Goal: Check status: Check status

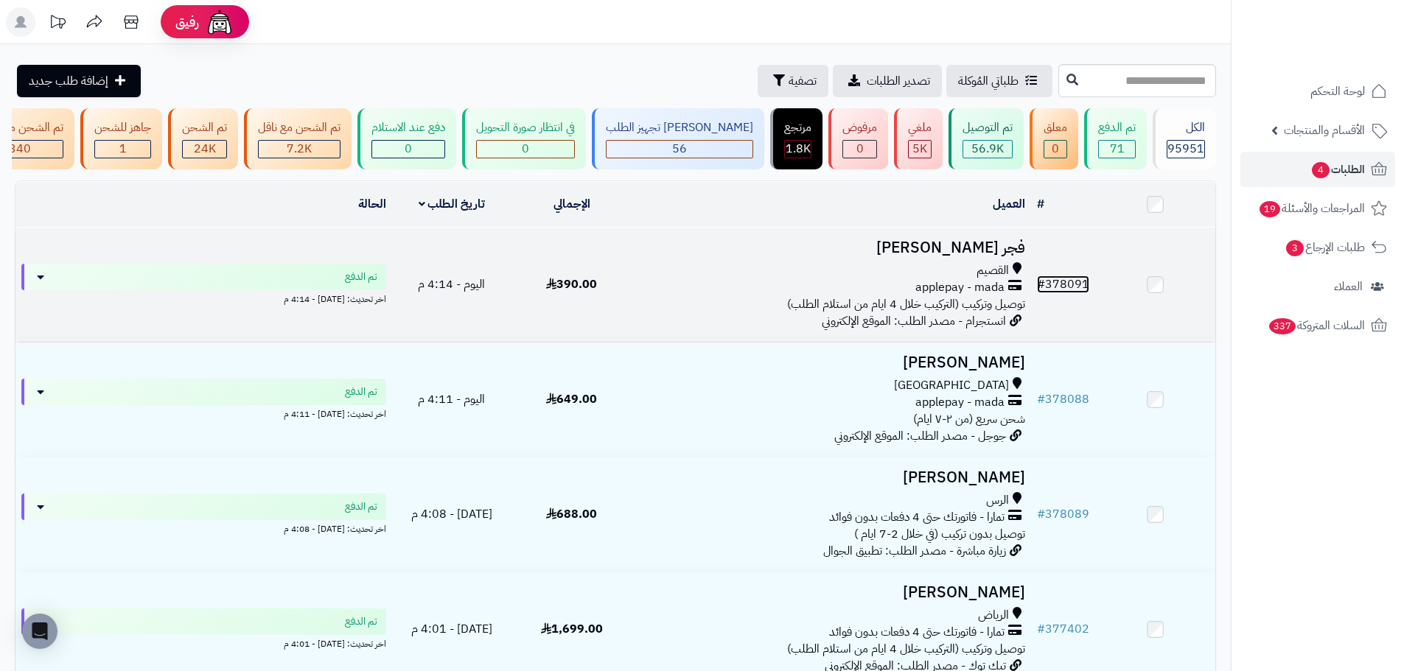
click at [1066, 286] on link "# 378091" at bounding box center [1063, 285] width 52 height 18
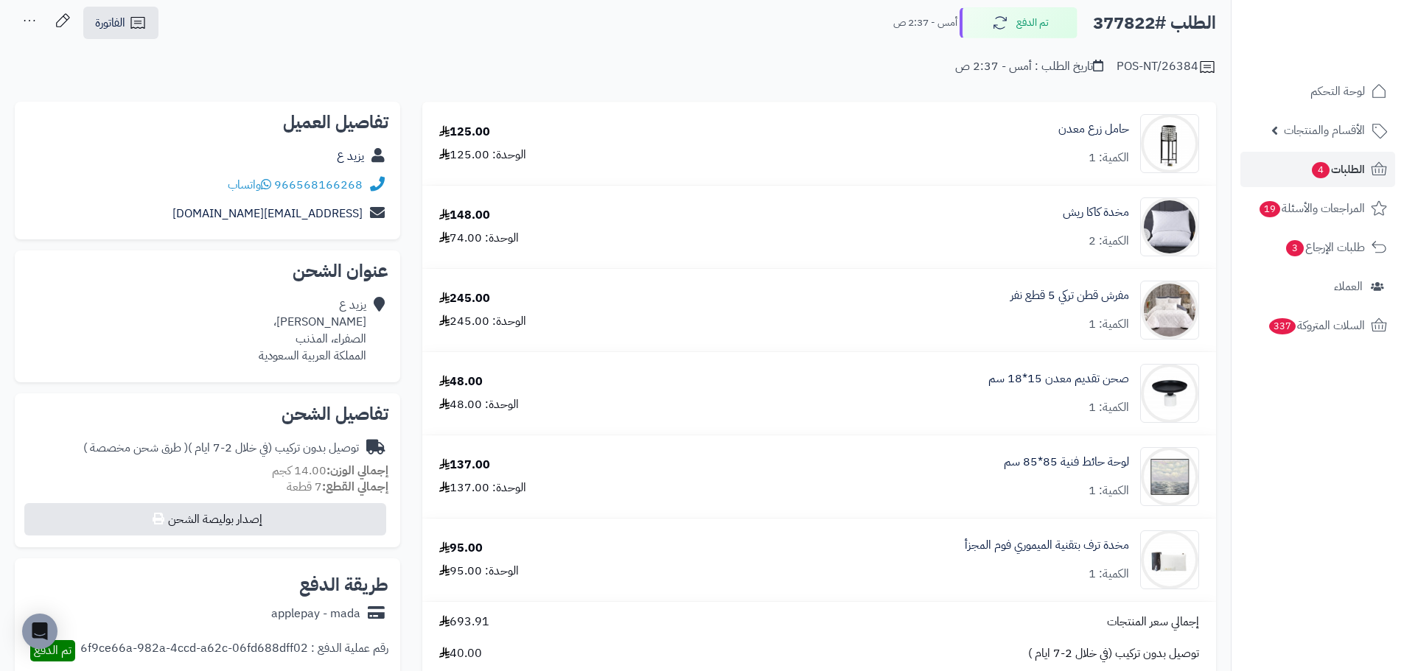
scroll to position [147, 0]
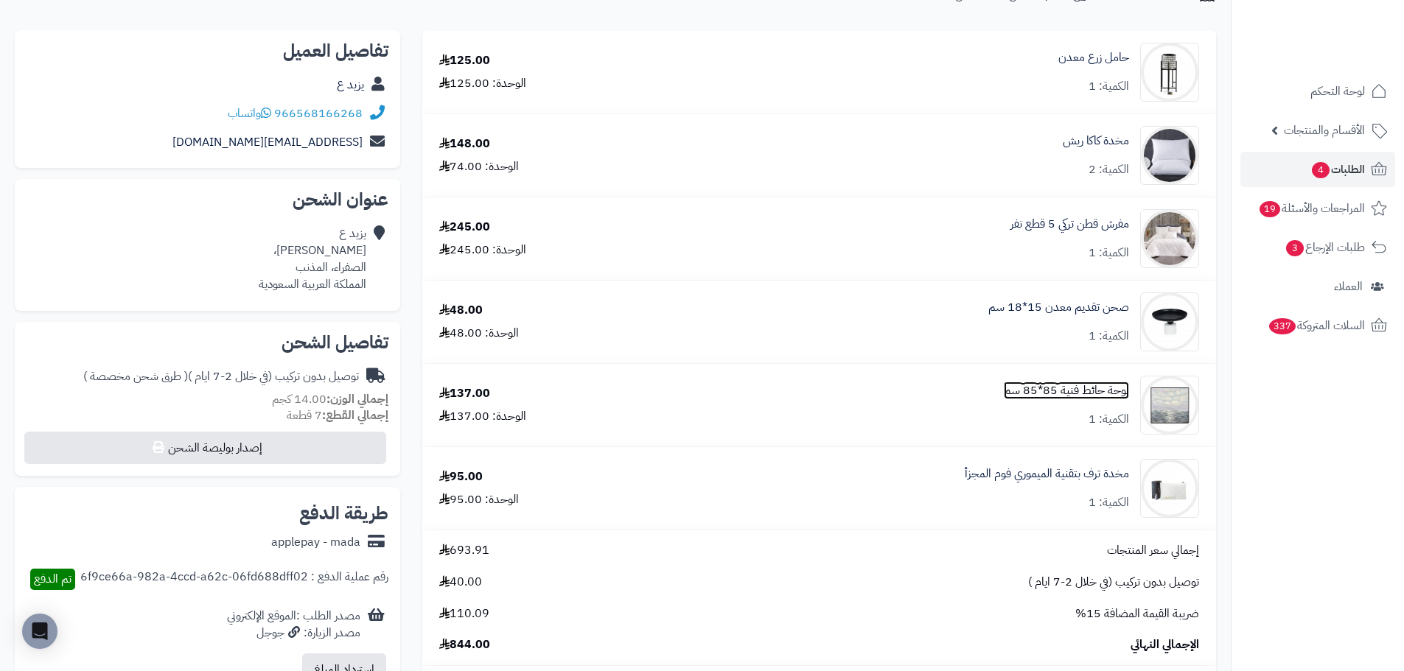
click at [1064, 388] on link "لوحة حائط فنية 85*85 سم" at bounding box center [1066, 391] width 125 height 17
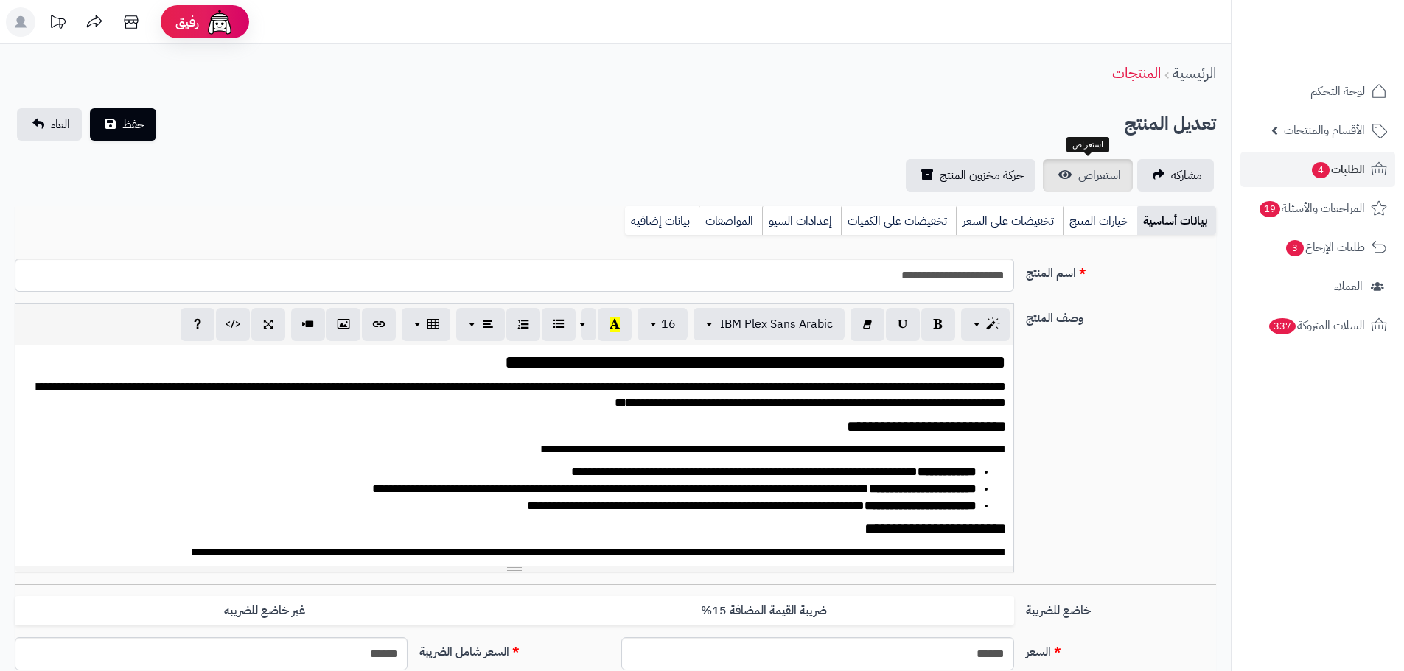
scroll to position [269, 0]
click at [1086, 178] on span "استعراض" at bounding box center [1099, 176] width 43 height 18
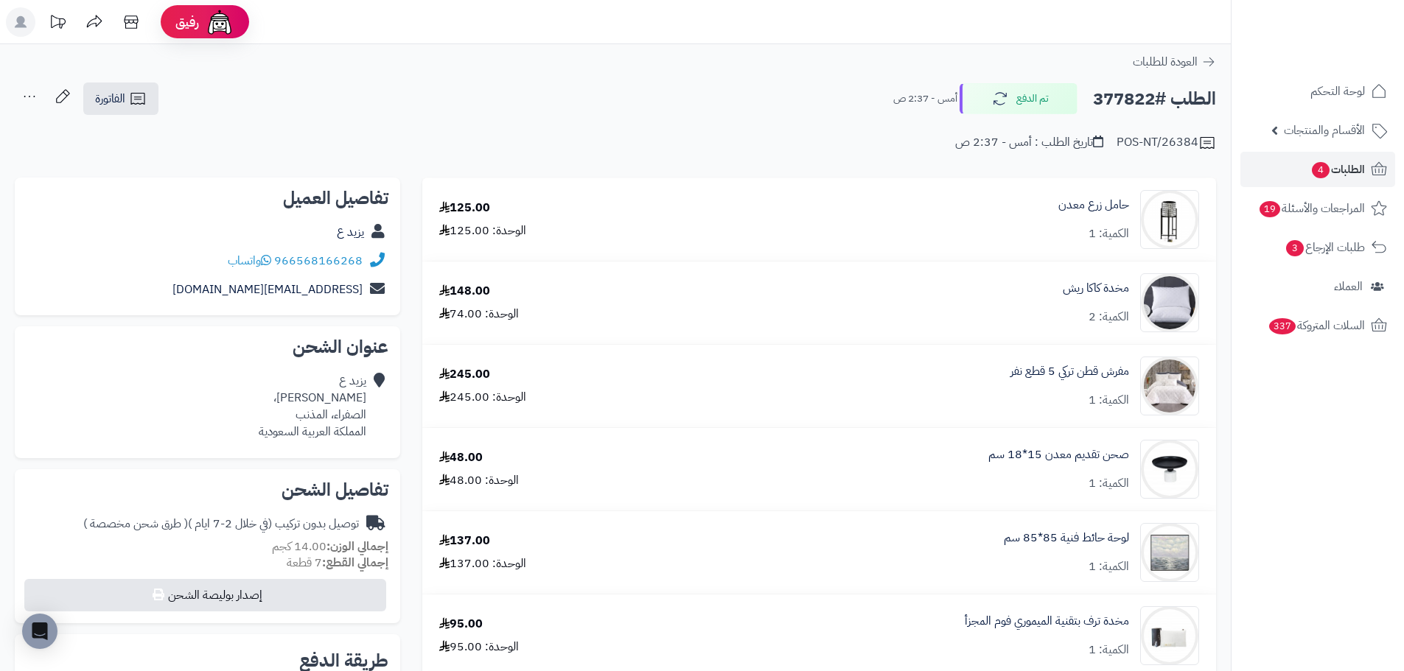
click at [1112, 556] on div "لوحة حائط فنية 85*85 سم الكمية: 1" at bounding box center [1066, 553] width 125 height 46
click at [575, 552] on div "137.00 الوحدة: 137.00" at bounding box center [545, 553] width 234 height 40
click at [1043, 534] on link "لوحة حائط فنية 85*85 سم" at bounding box center [1066, 538] width 125 height 17
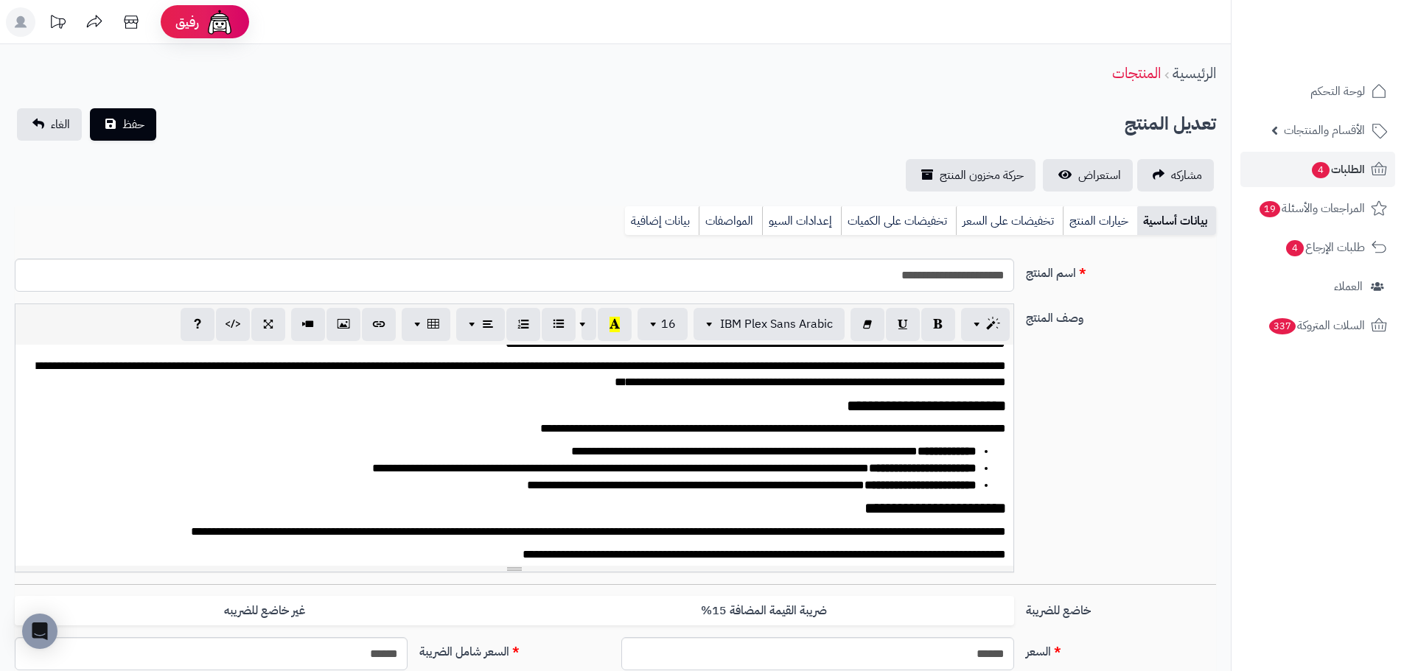
scroll to position [32, 0]
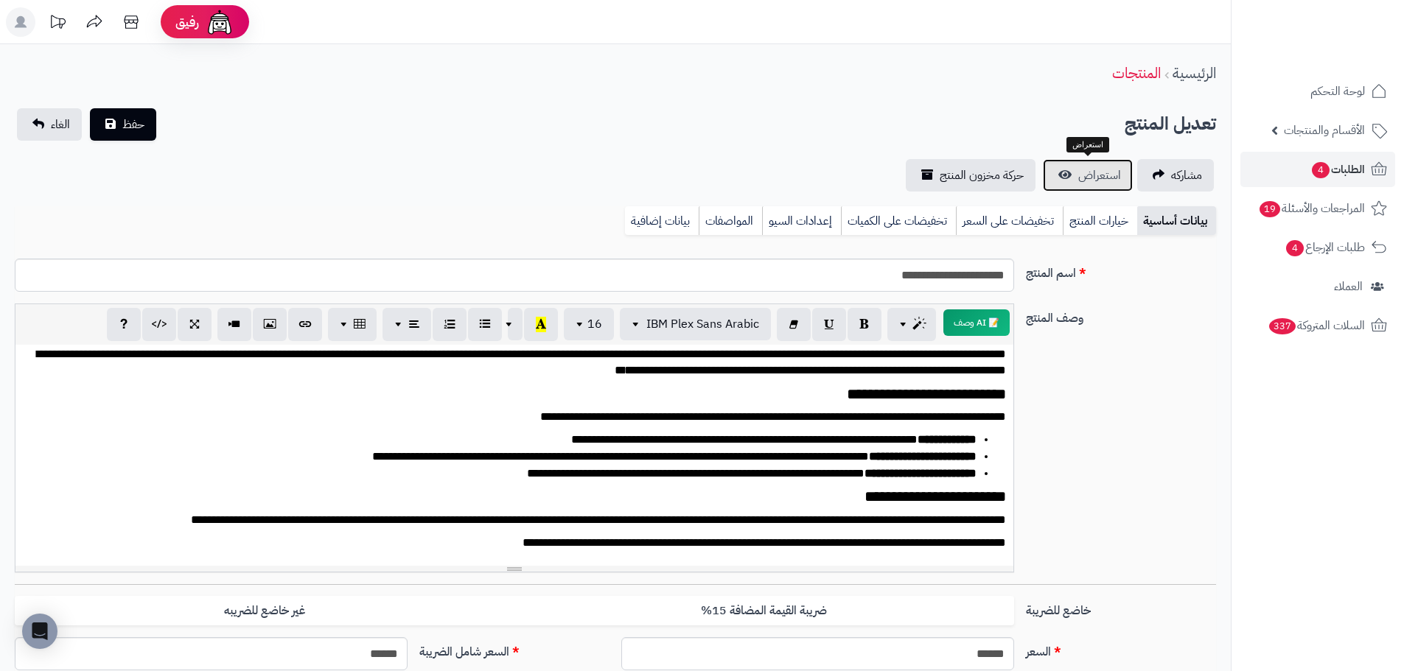
click at [1102, 182] on span "استعراض" at bounding box center [1099, 176] width 43 height 18
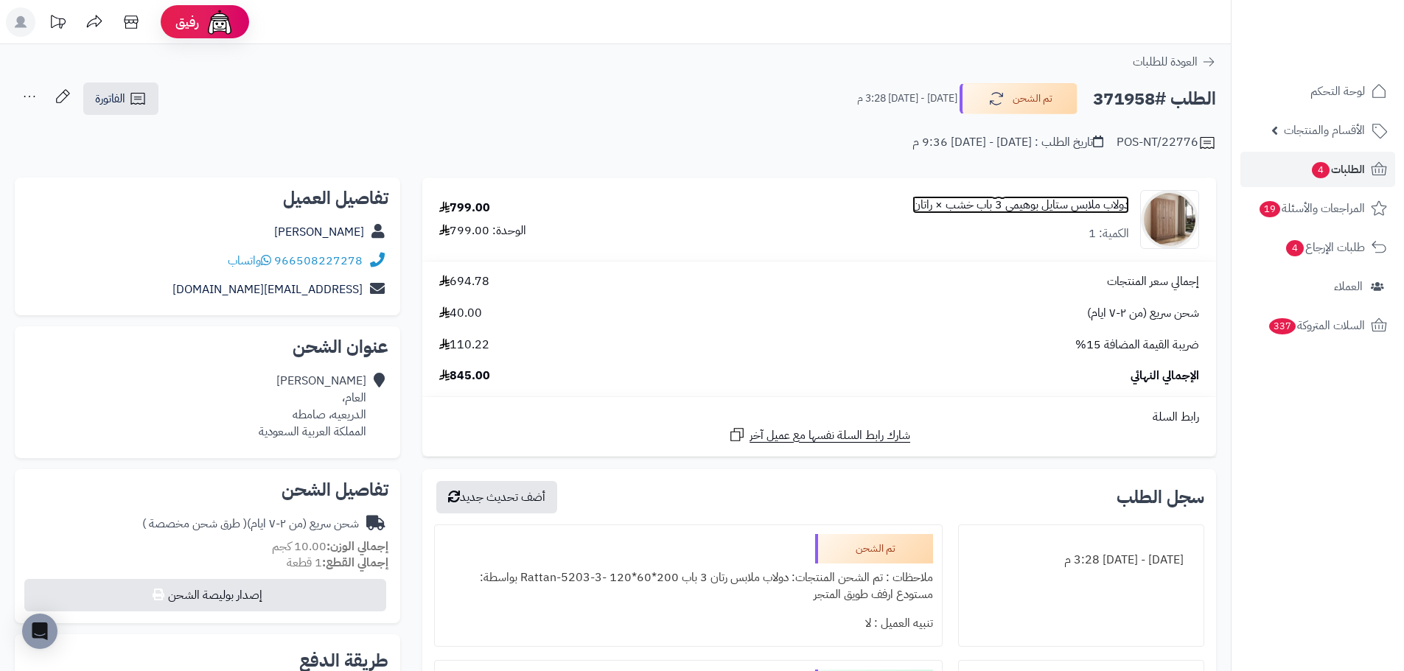
click at [934, 211] on link "دولاب ملابس ستايل بوهيمي 3 باب خشب × راتان" at bounding box center [1021, 205] width 217 height 17
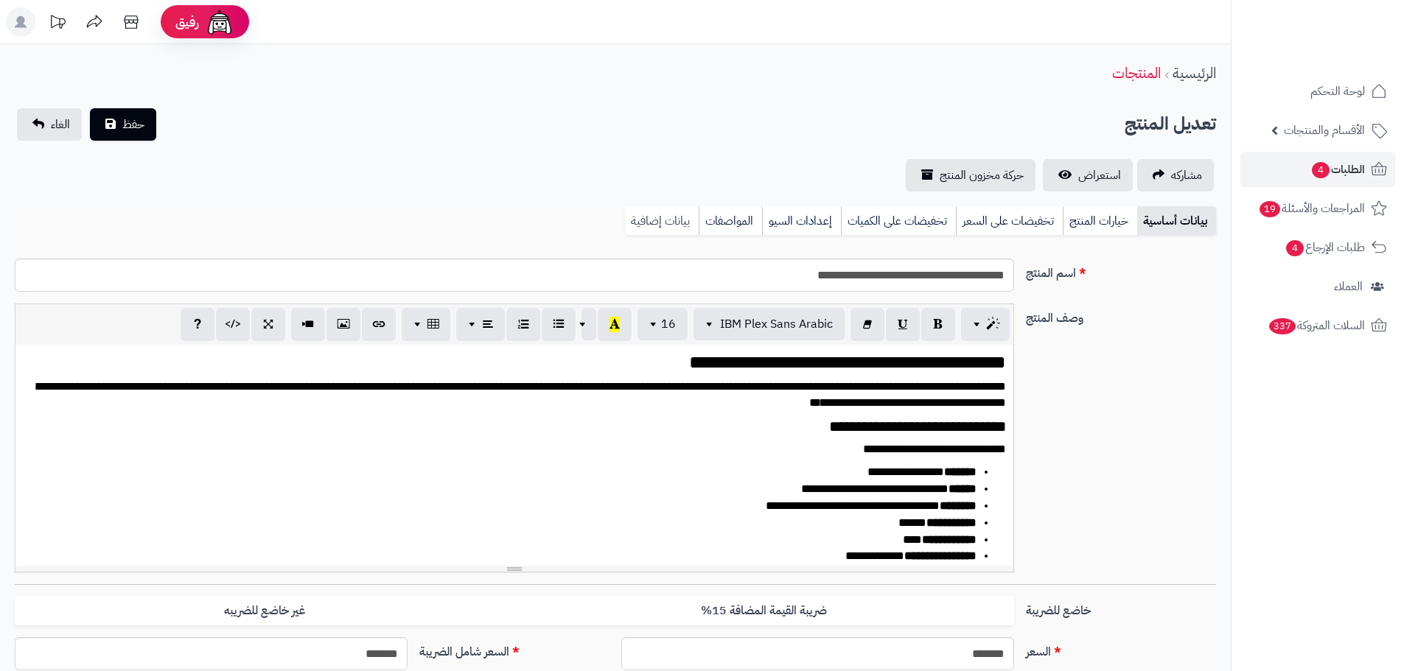
scroll to position [730, 0]
click at [652, 212] on link "بيانات إضافية" at bounding box center [662, 220] width 74 height 29
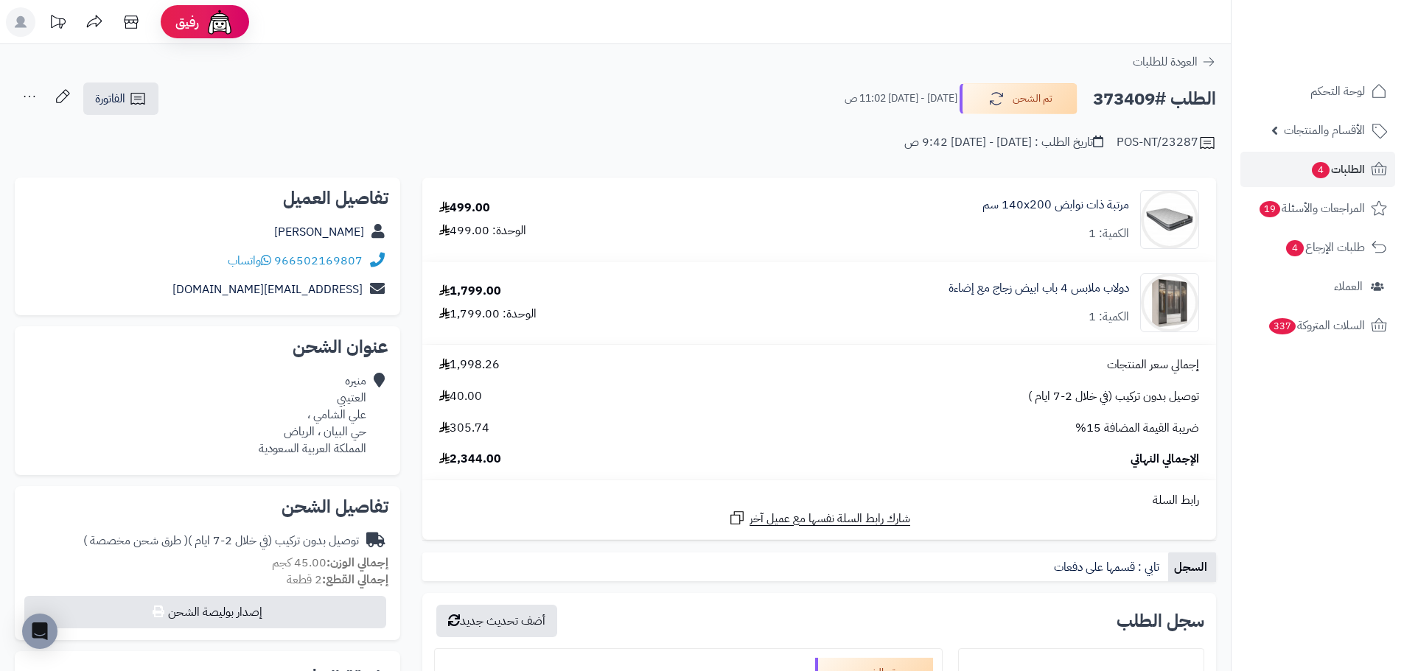
scroll to position [74, 0]
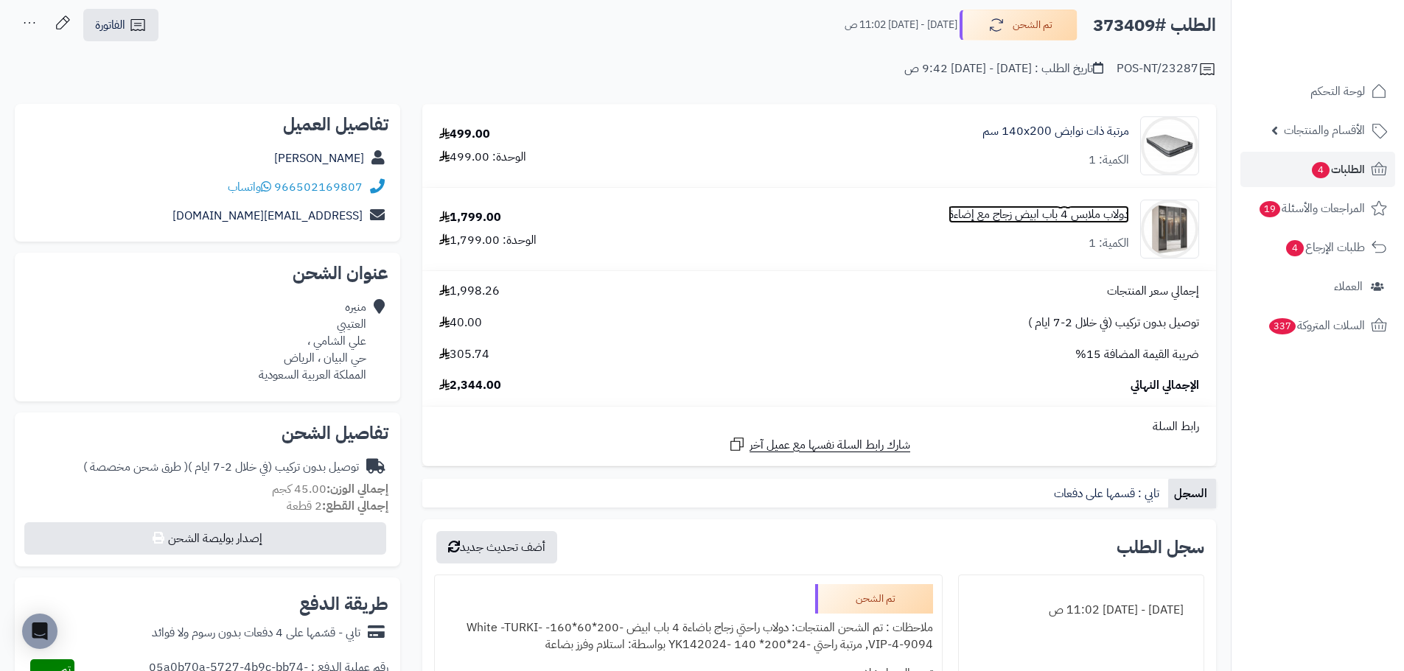
click at [1002, 217] on link "دولاب ملابس 4 باب ابيض زجاج مع إضاءة" at bounding box center [1039, 214] width 181 height 17
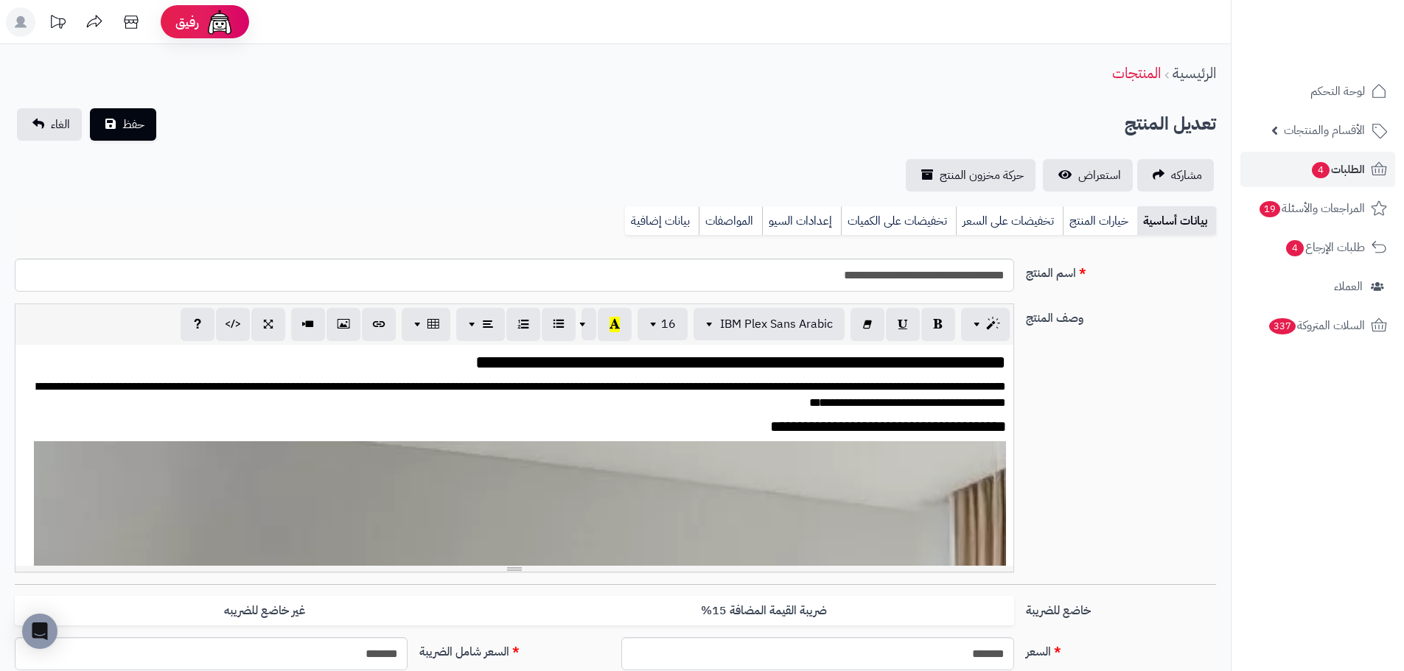
click at [666, 222] on link "بيانات إضافية" at bounding box center [662, 220] width 74 height 29
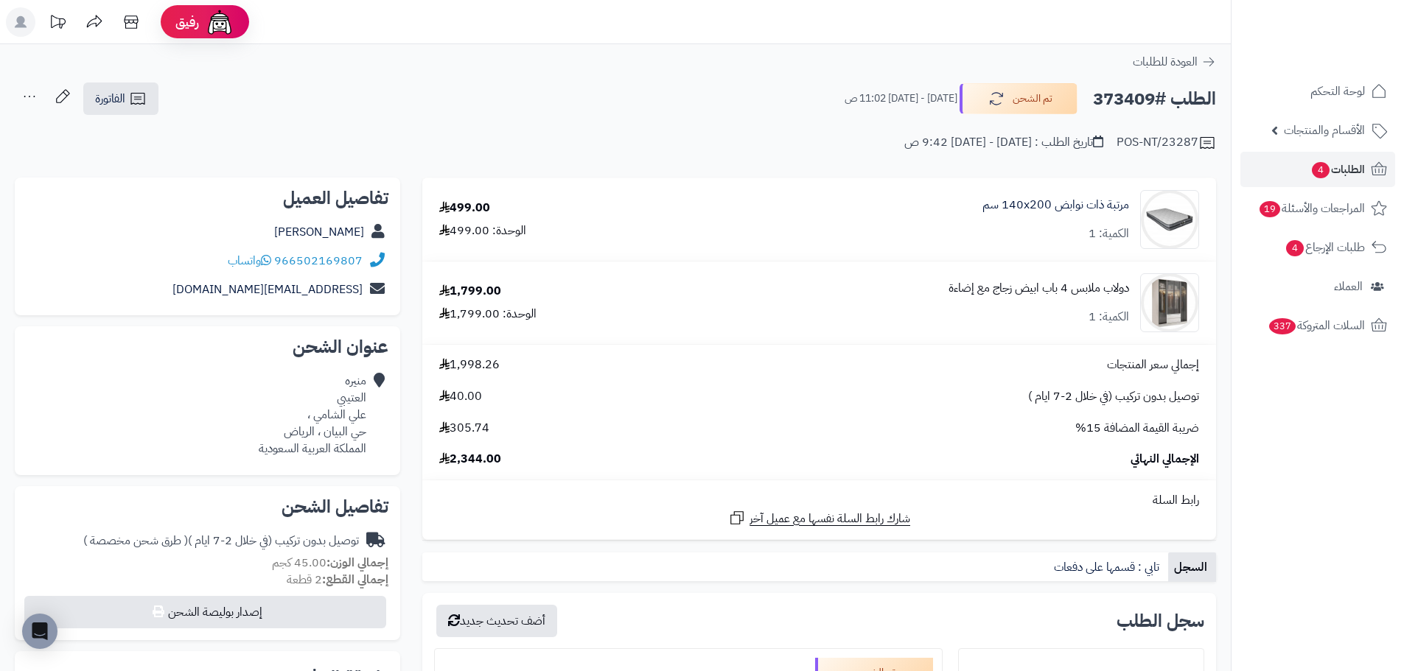
scroll to position [74, 0]
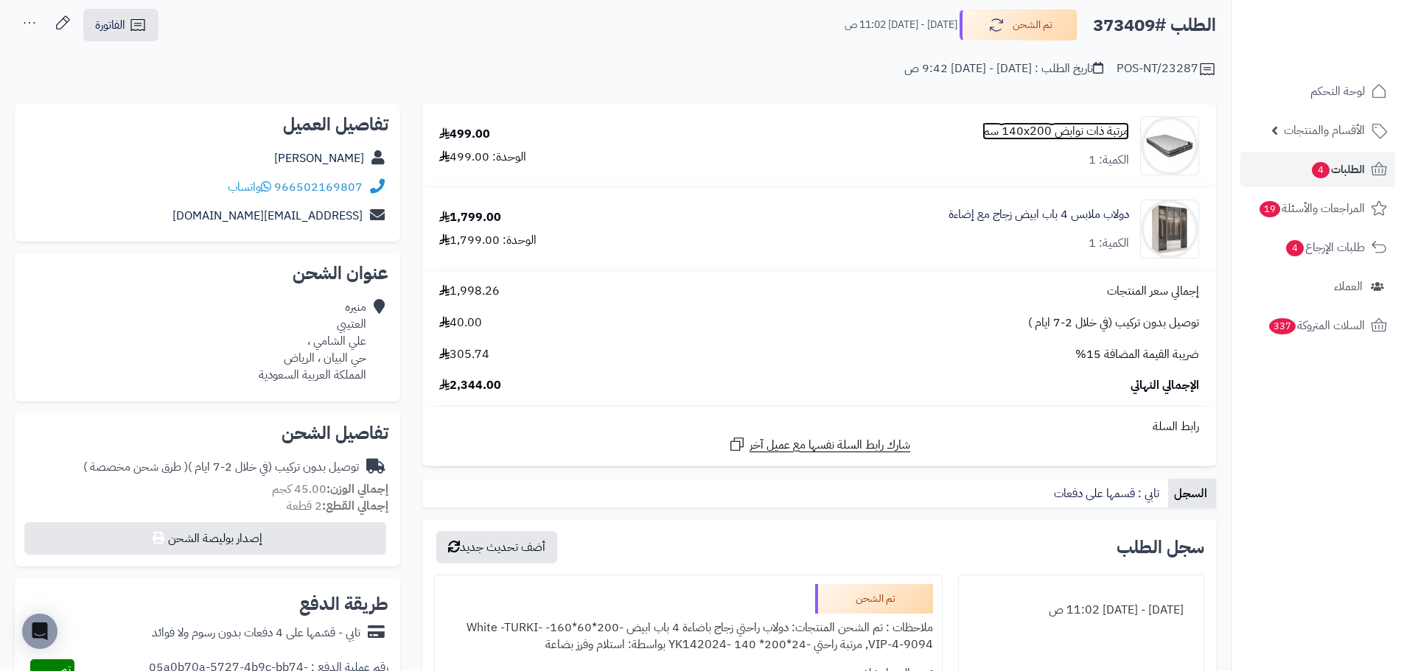
click at [1031, 125] on link "مرتبة ذات نوابض 140x200 سم" at bounding box center [1056, 131] width 147 height 17
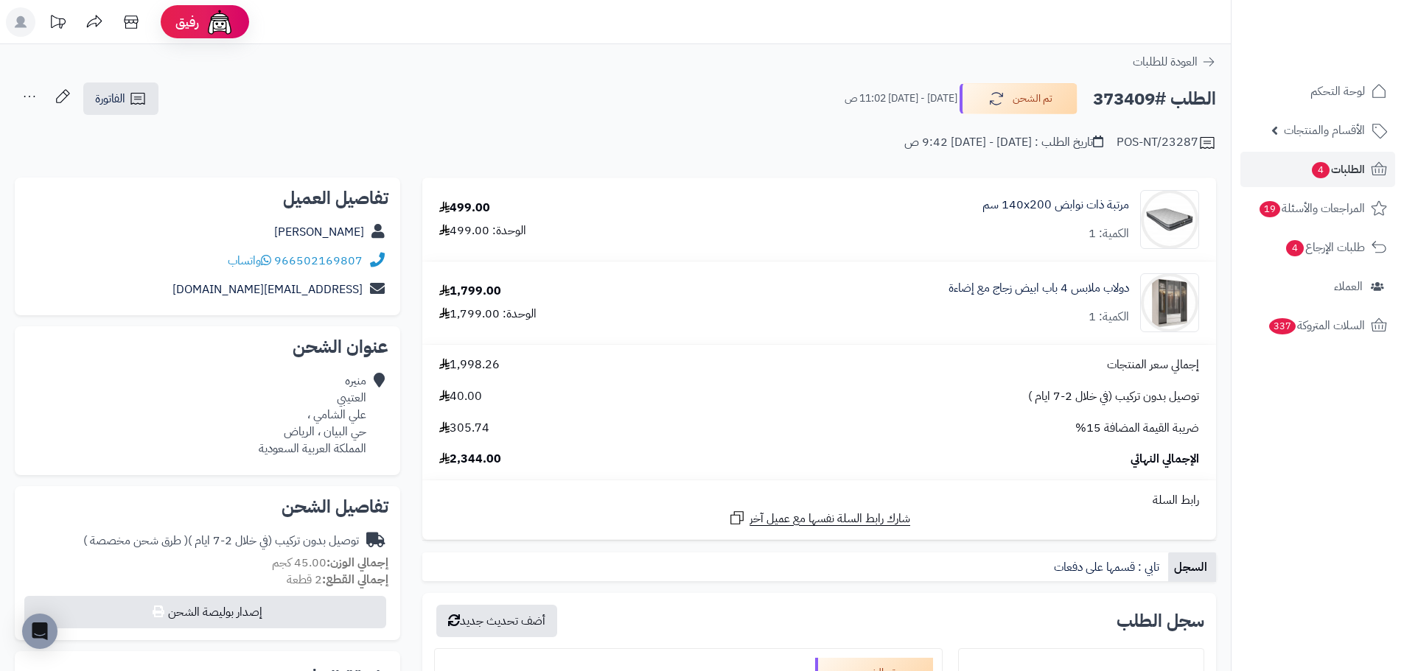
scroll to position [74, 0]
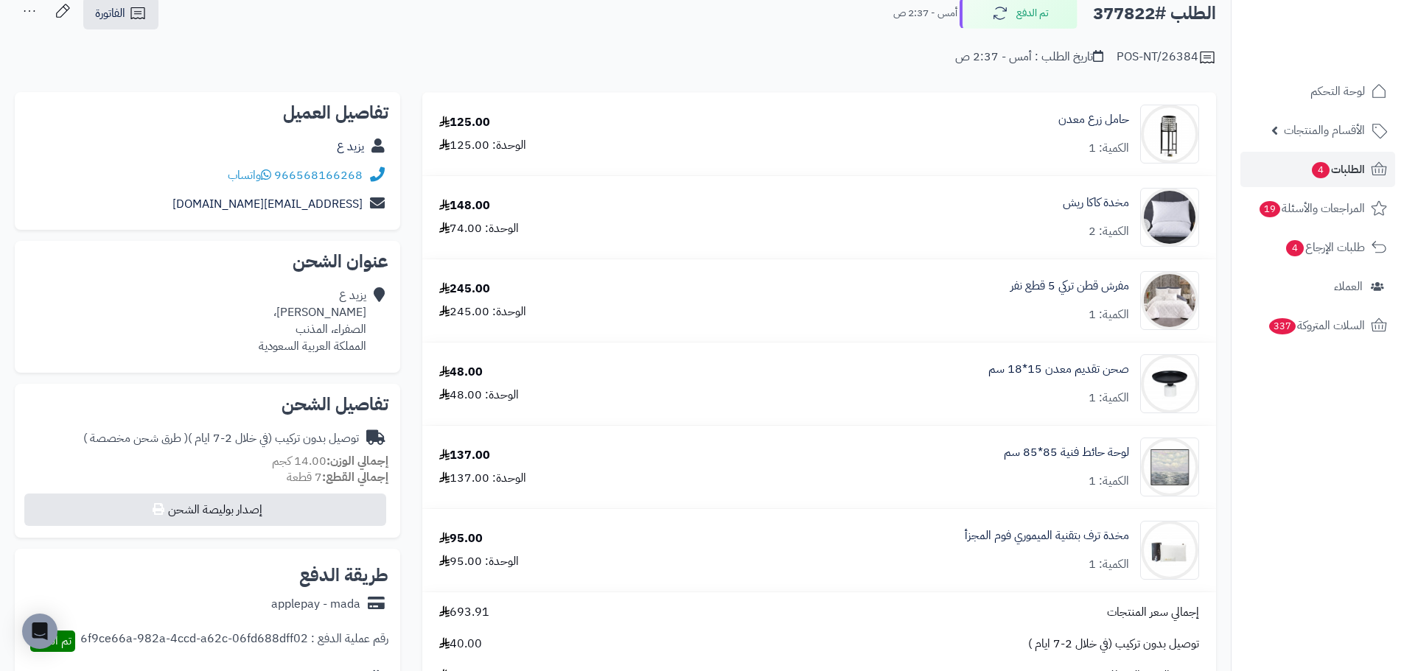
scroll to position [221, 0]
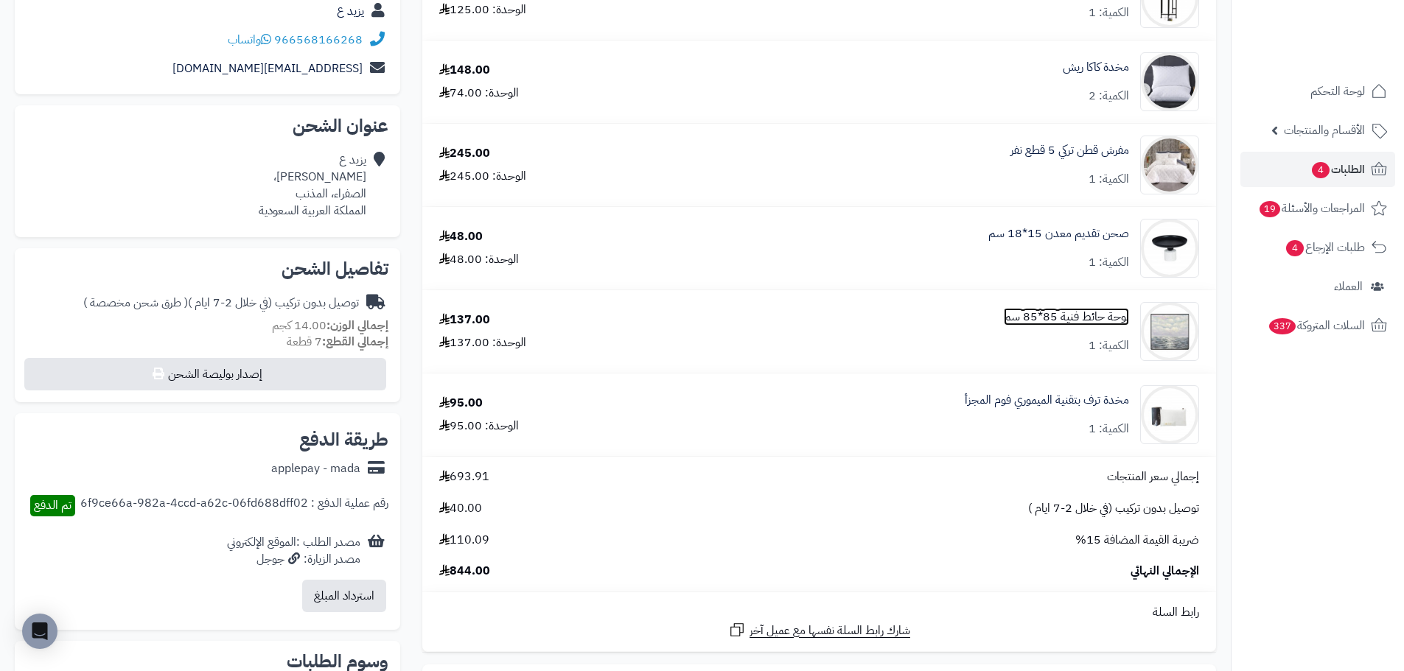
click at [1051, 316] on link "لوحة حائط فنية 85*85 سم" at bounding box center [1066, 317] width 125 height 17
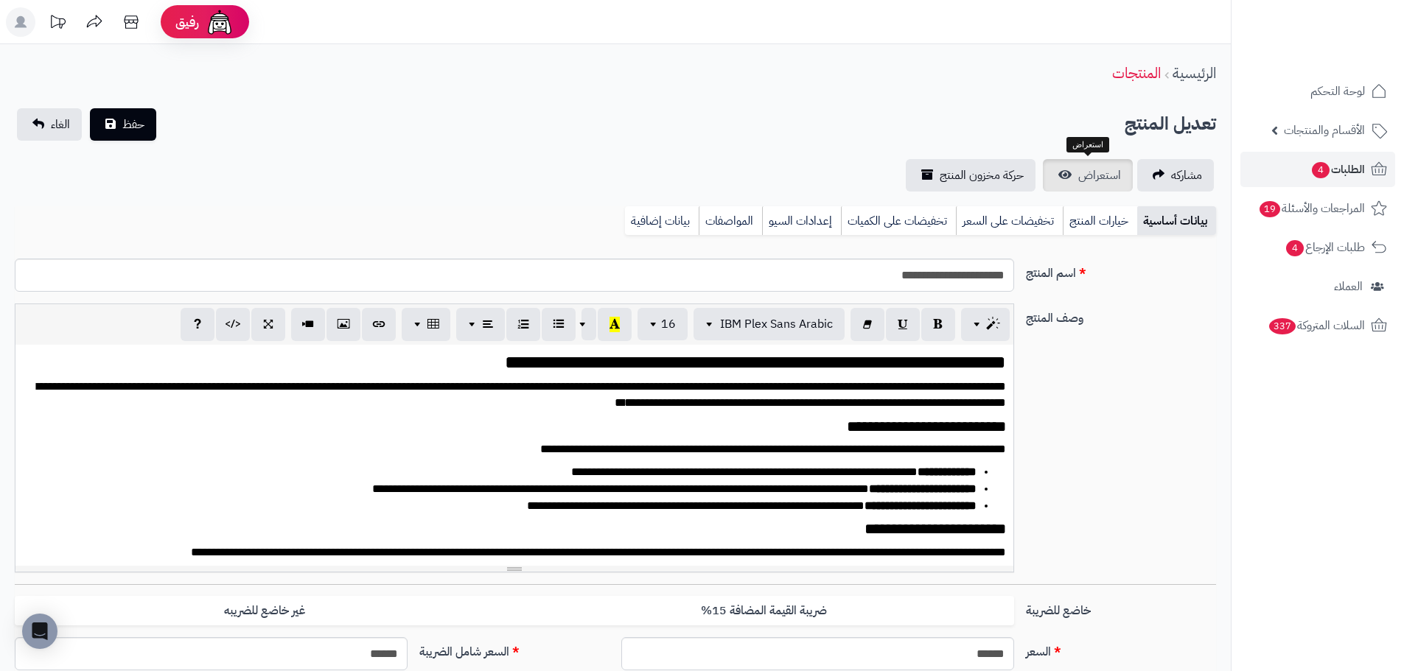
scroll to position [269, 0]
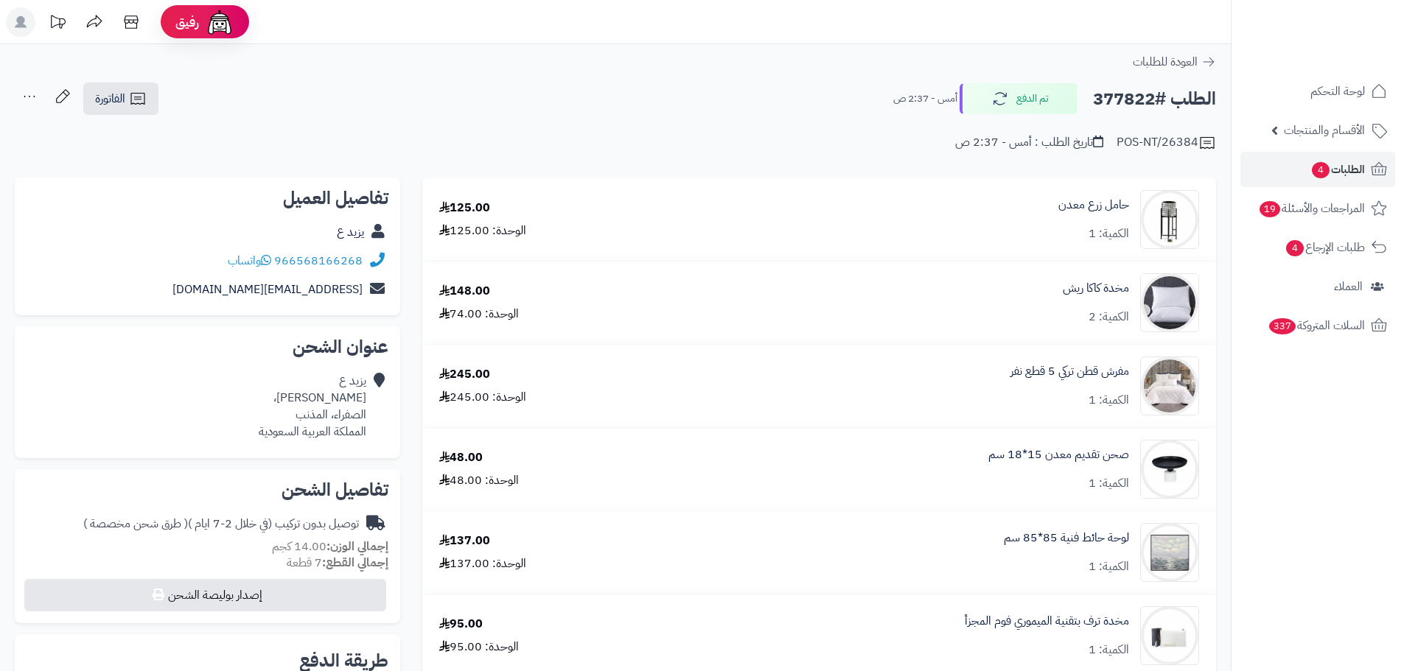
scroll to position [221, 0]
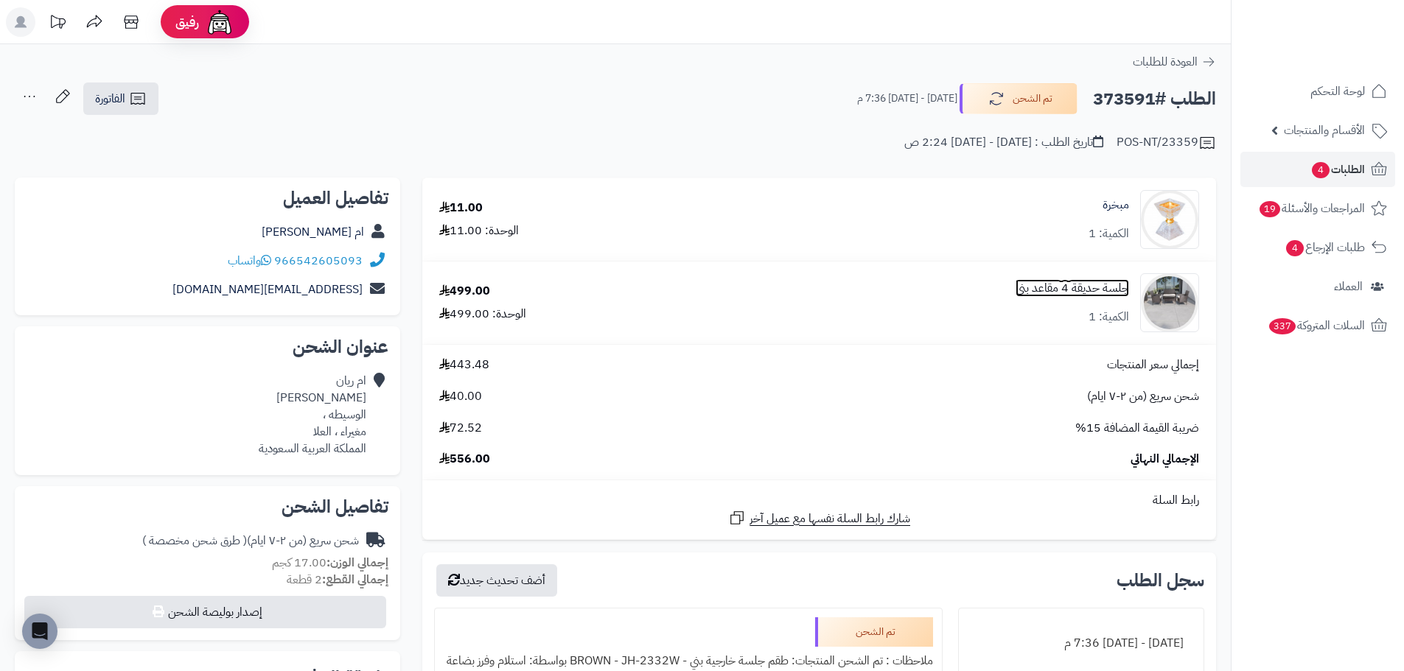
click at [1049, 291] on link "جلسة حديقة 4 مقاعد بني" at bounding box center [1073, 288] width 114 height 17
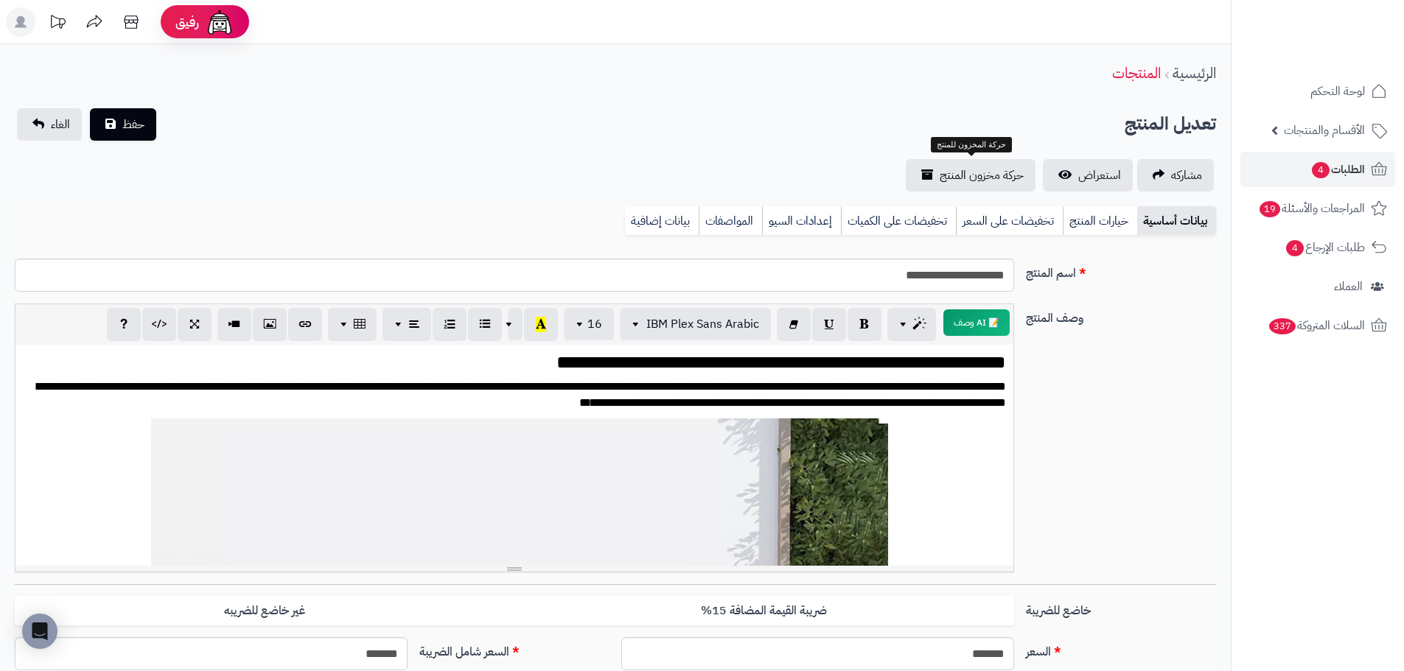
scroll to position [564, 0]
click at [666, 216] on link "بيانات إضافية" at bounding box center [662, 220] width 74 height 29
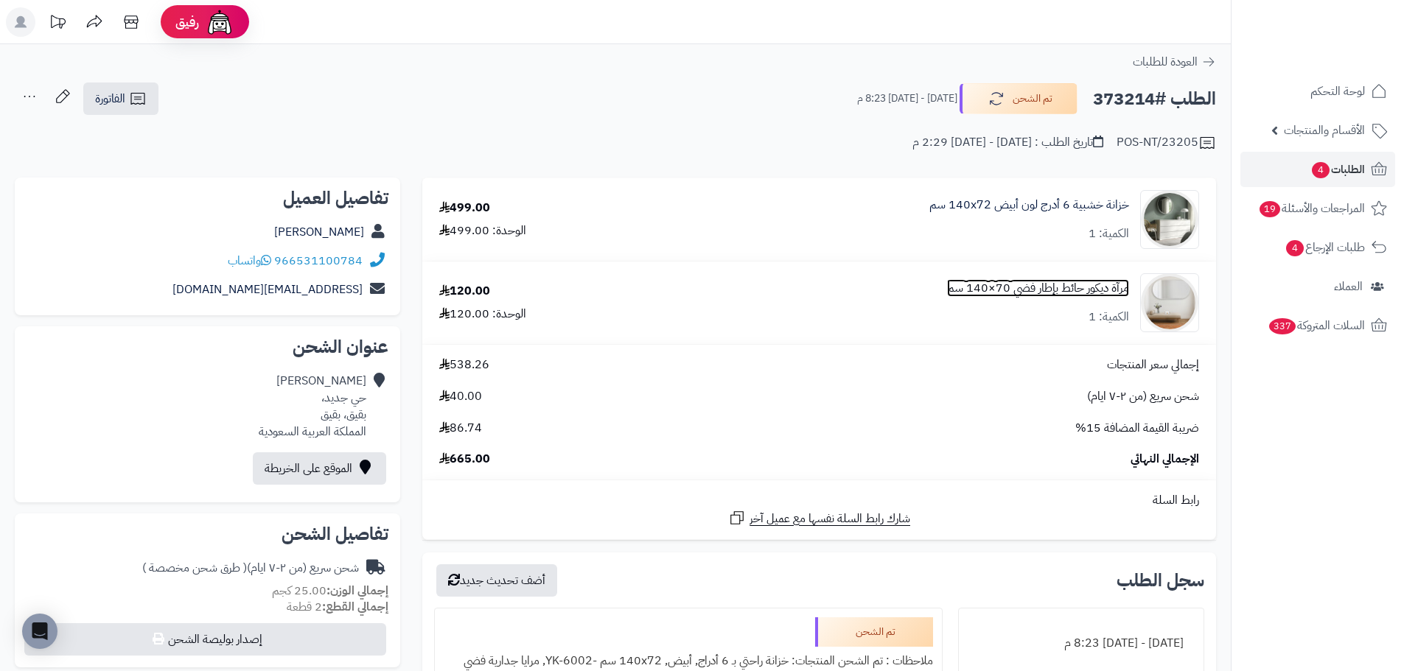
click at [980, 290] on link "مرآة ديكور حائط بإطار فضي 70×140 سم" at bounding box center [1038, 288] width 182 height 17
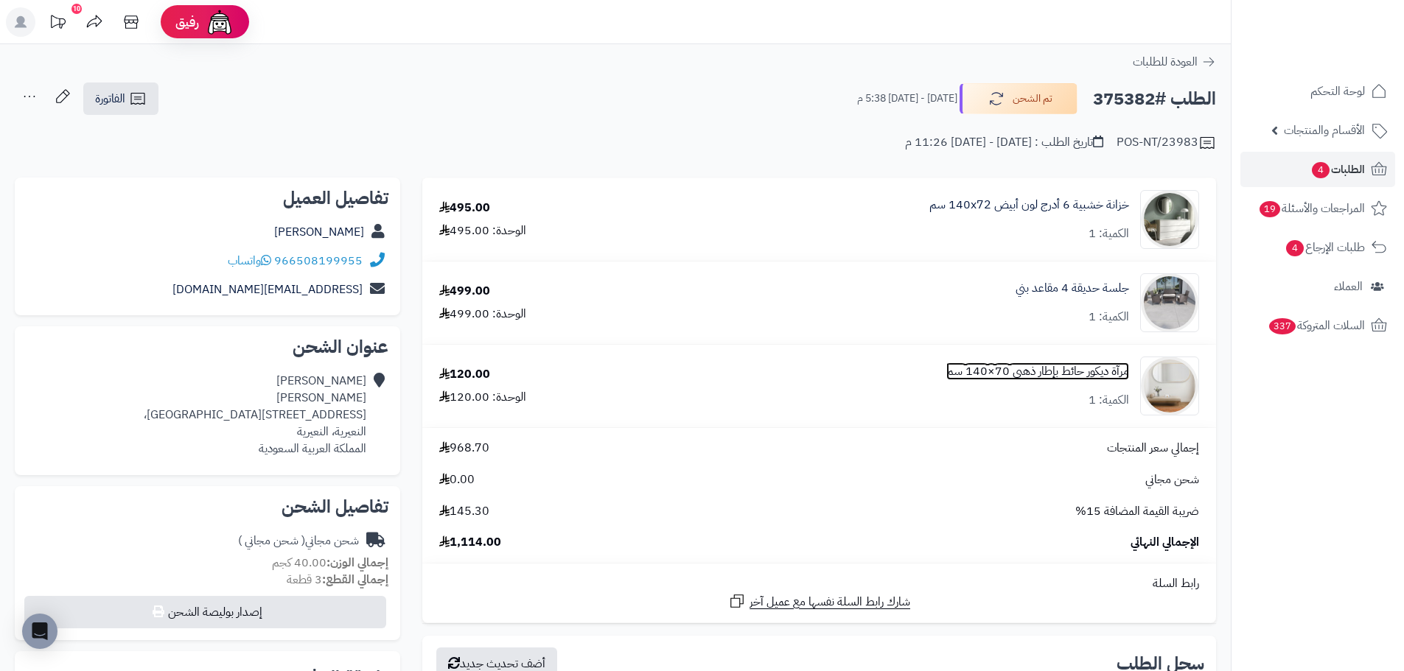
click at [1040, 373] on link "مرآة ديكور حائط بإطار ذهبي 70×140 سم" at bounding box center [1037, 371] width 183 height 17
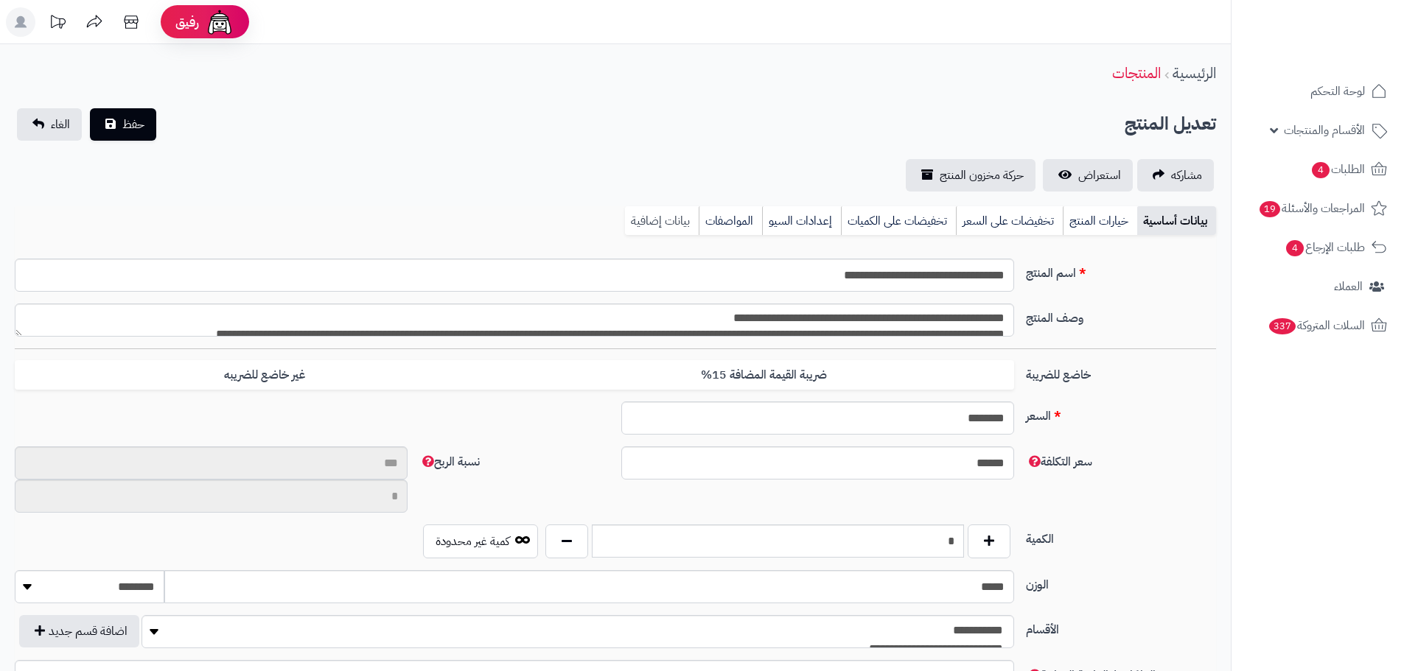
scroll to position [2609, 0]
click at [658, 221] on link "بيانات إضافية" at bounding box center [662, 220] width 74 height 29
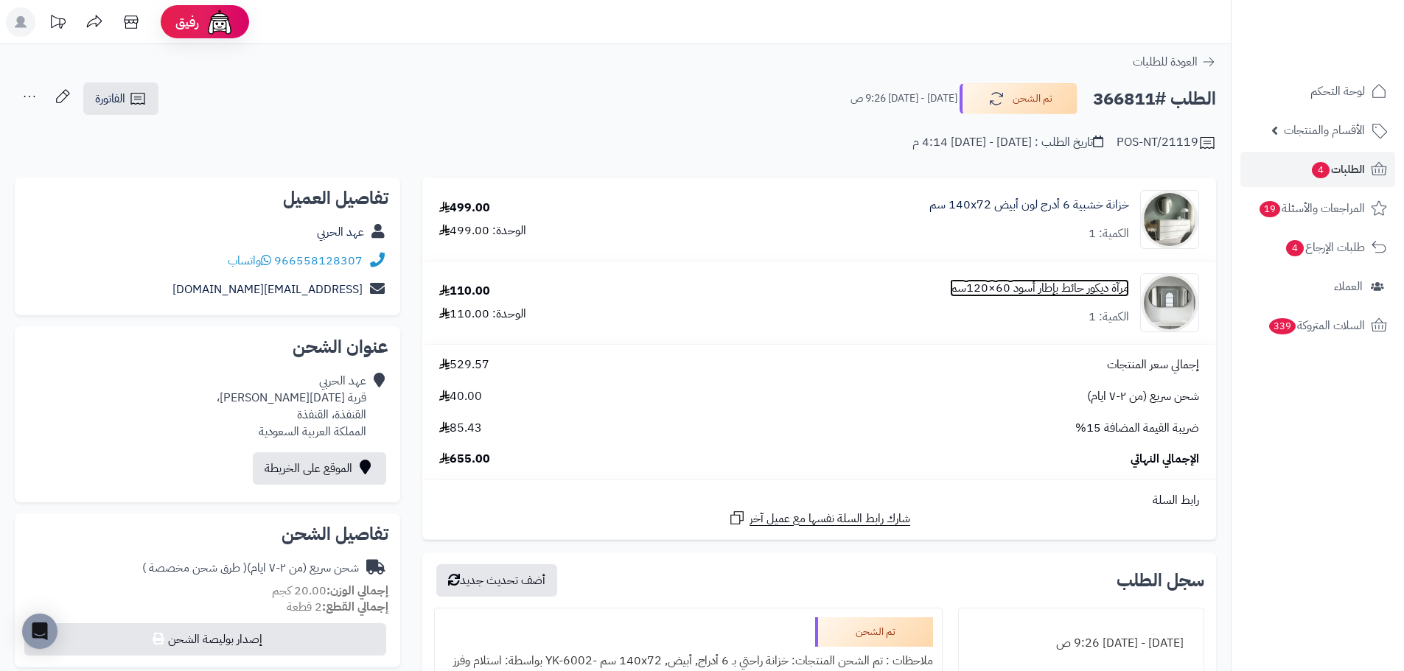
click at [1027, 290] on link "مرآة ديكور حائط بإطار أسود 60×120سم" at bounding box center [1039, 288] width 179 height 17
